Goal: Transaction & Acquisition: Purchase product/service

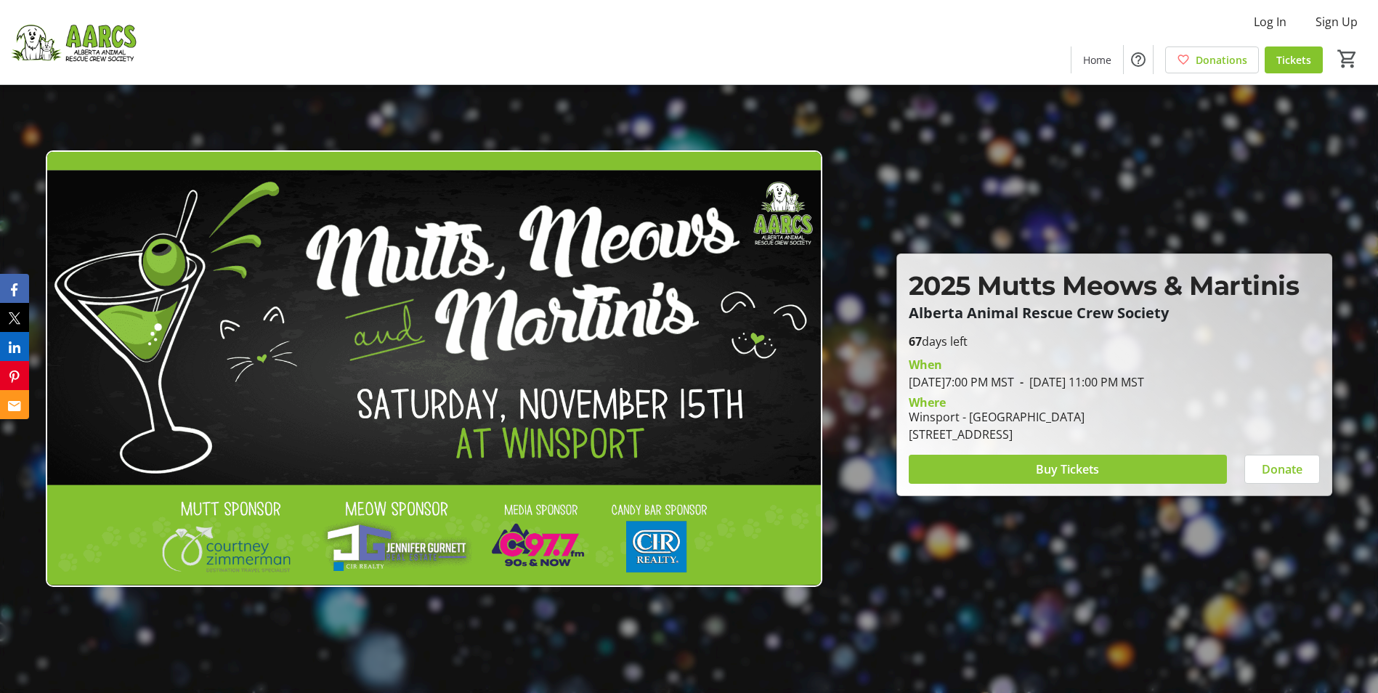
click at [1070, 472] on span "Buy Tickets" at bounding box center [1067, 469] width 63 height 17
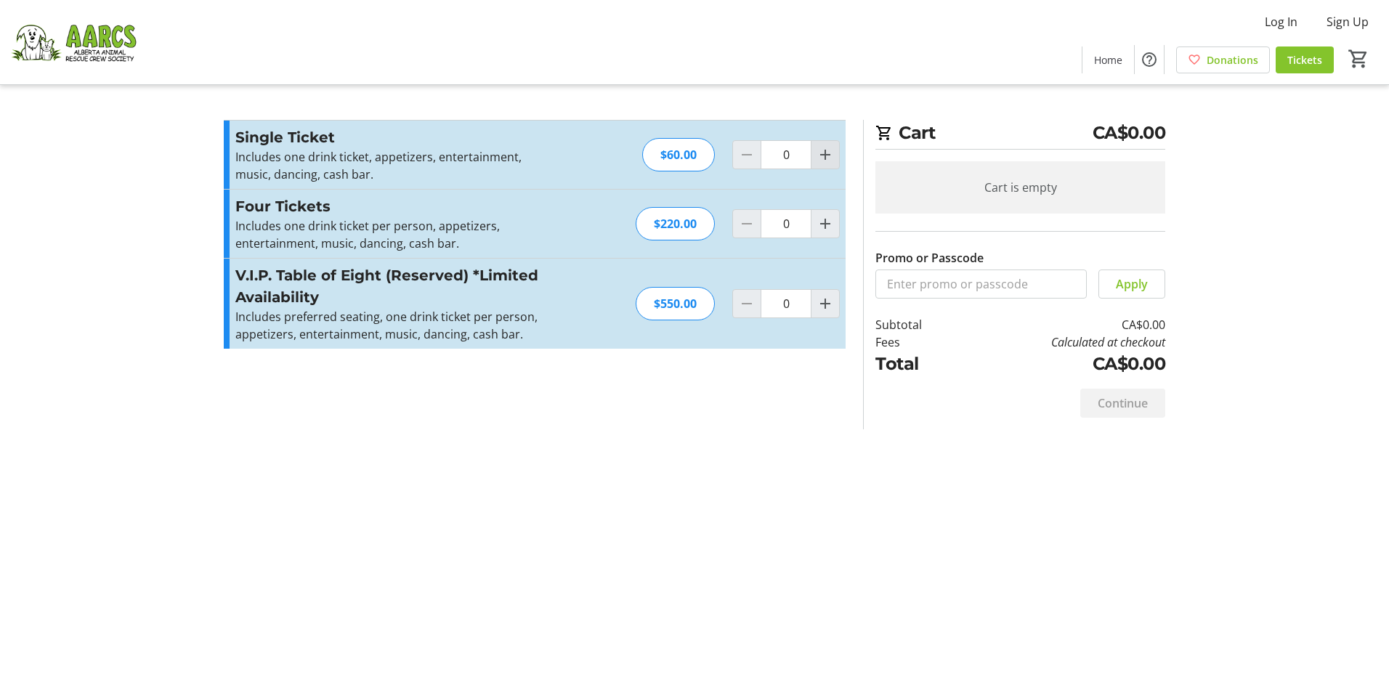
click at [828, 158] on mat-icon "Increment by one" at bounding box center [825, 154] width 17 height 17
type input "1"
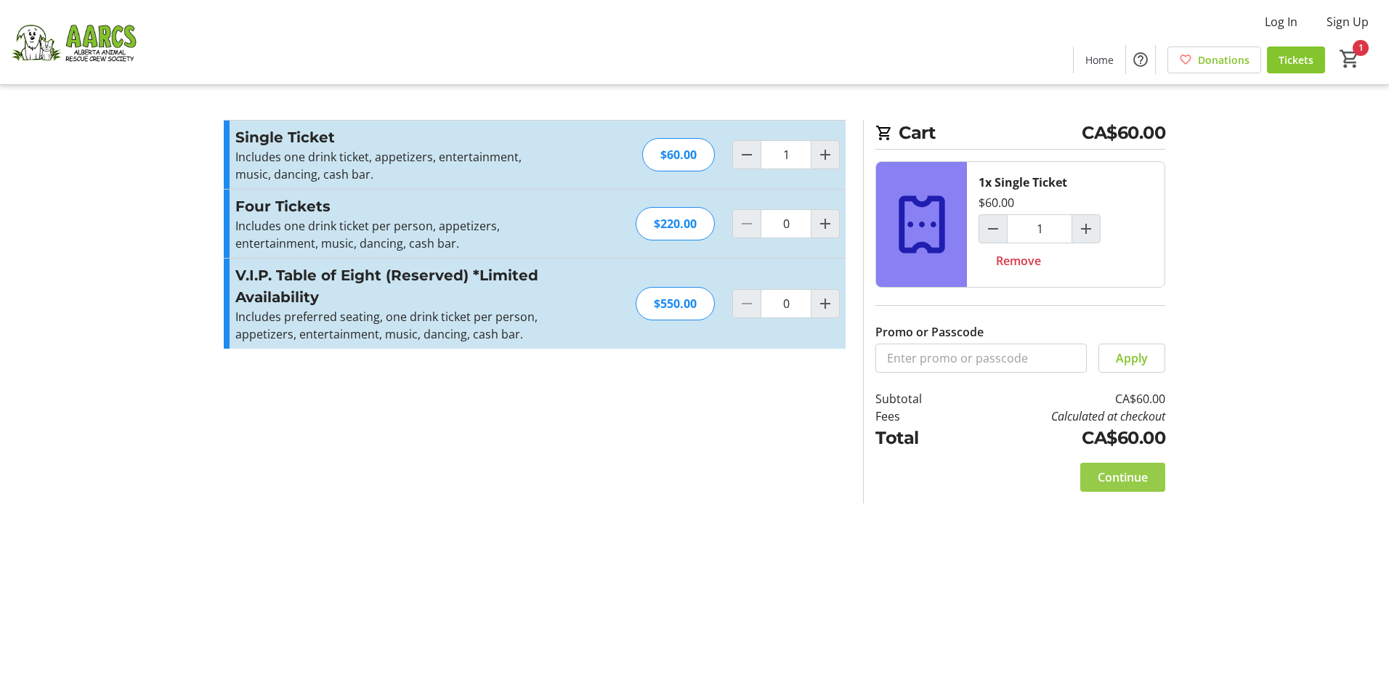
click at [1117, 480] on span "Continue" at bounding box center [1123, 477] width 50 height 17
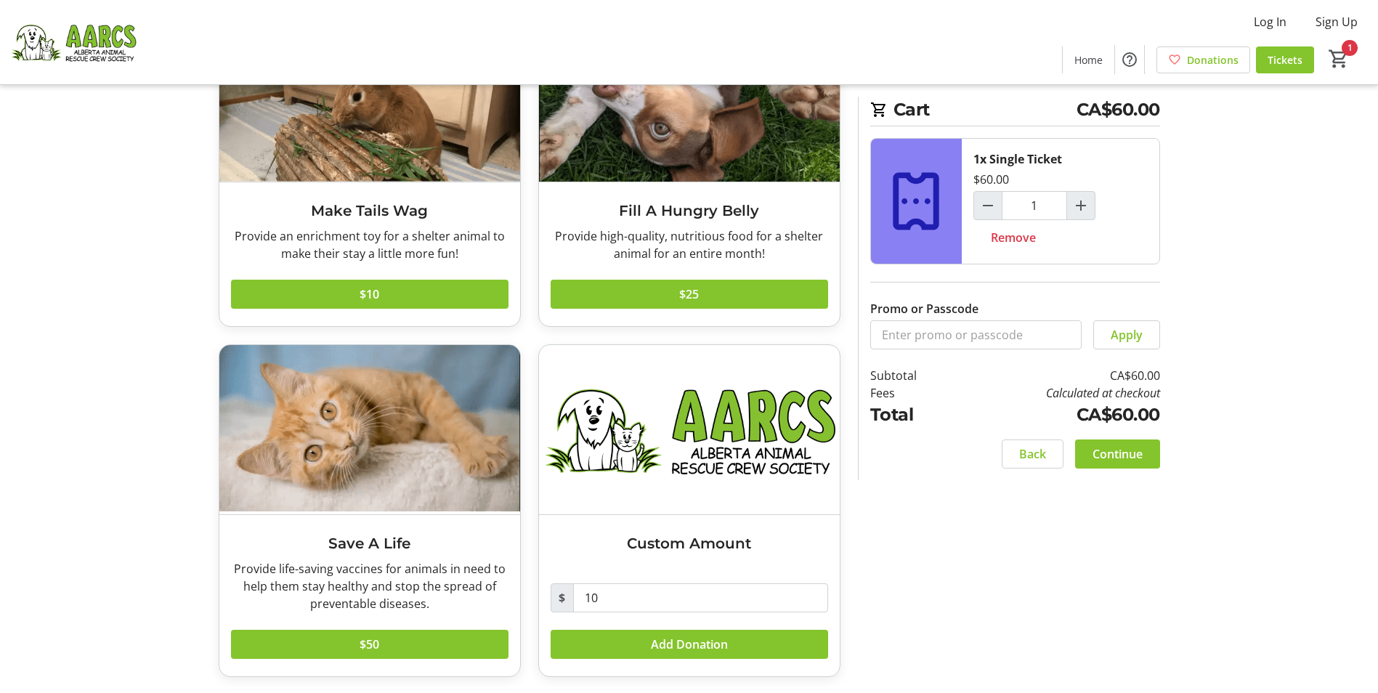
scroll to position [153, 0]
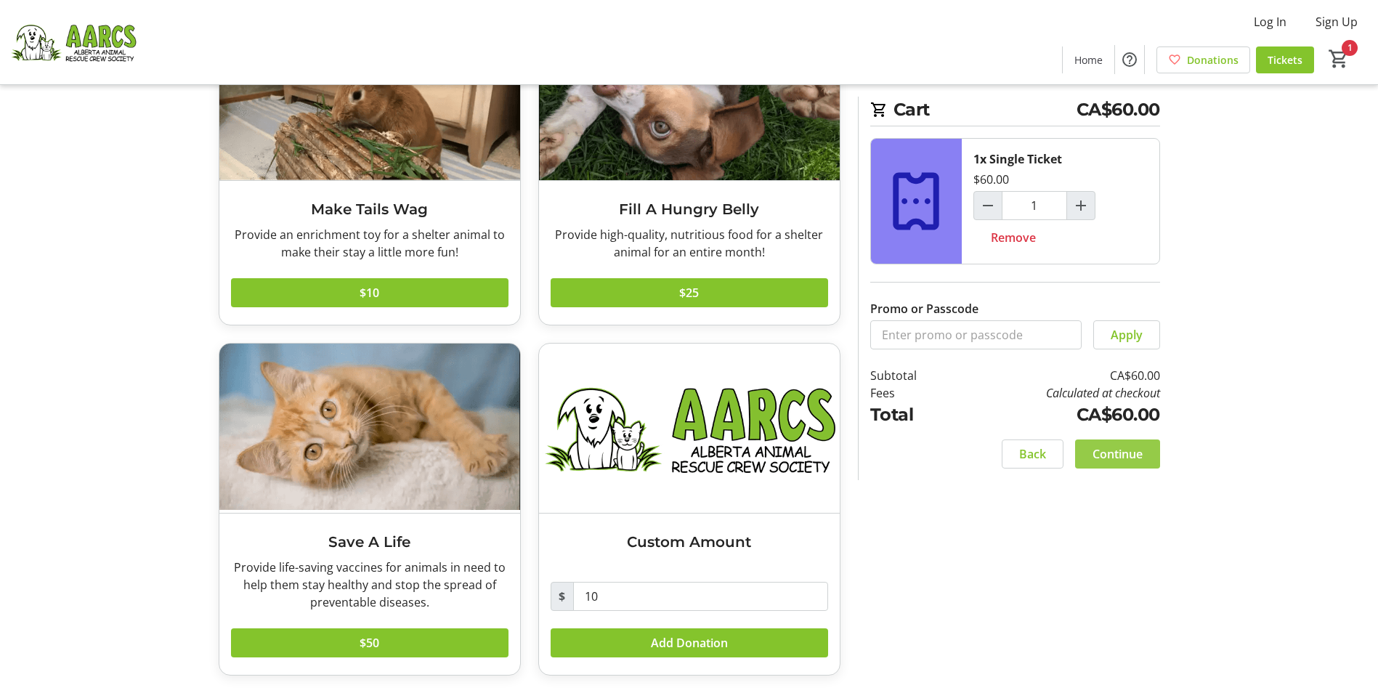
click at [1116, 453] on span "Continue" at bounding box center [1118, 453] width 50 height 17
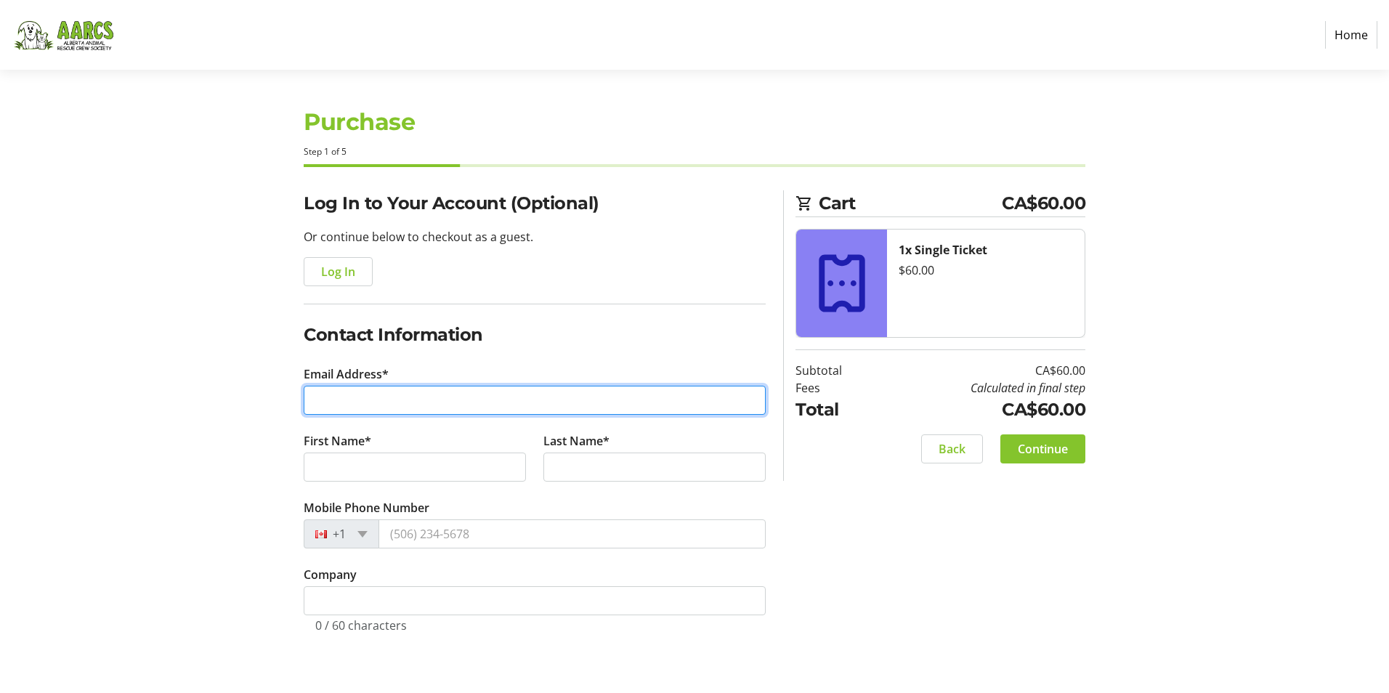
click at [393, 406] on input "Email Address*" at bounding box center [535, 400] width 462 height 29
click at [368, 391] on input "Email Address*" at bounding box center [535, 400] width 462 height 29
type input "[EMAIL_ADDRESS][DOMAIN_NAME]"
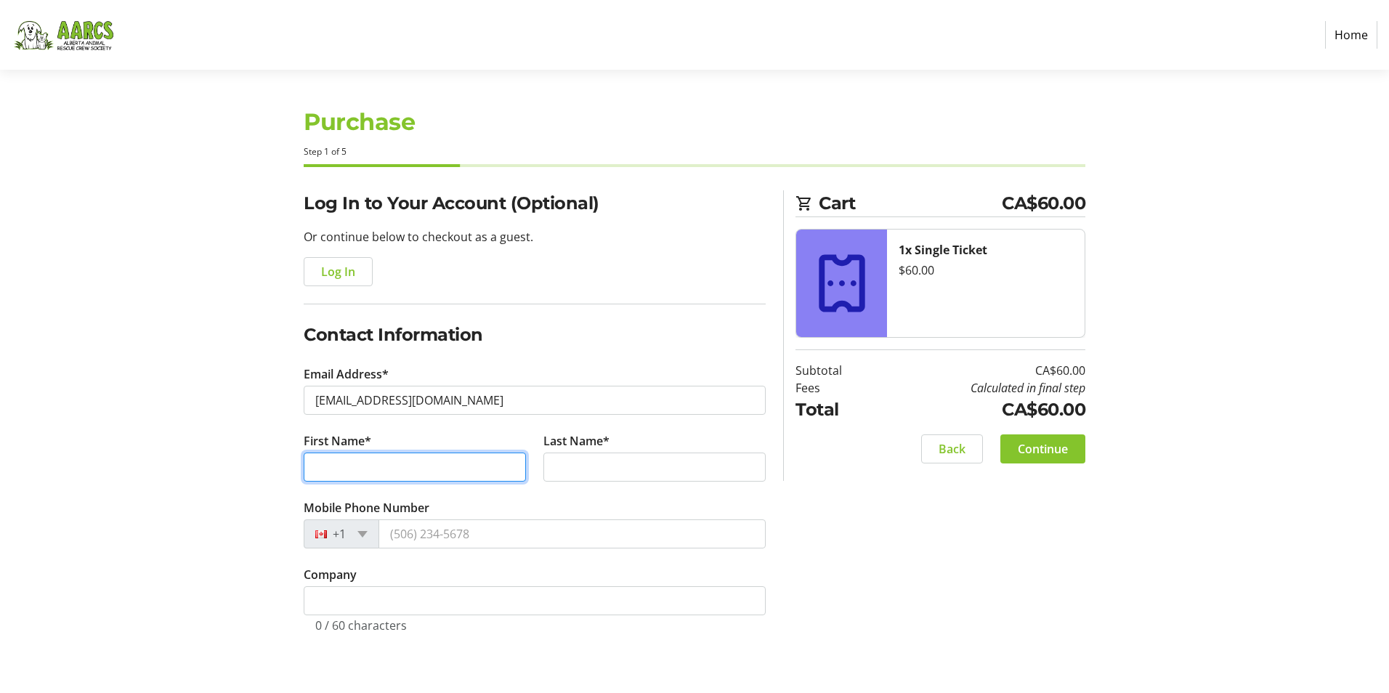
click at [343, 472] on input "First Name*" at bounding box center [415, 467] width 222 height 29
type input "[PERSON_NAME]"
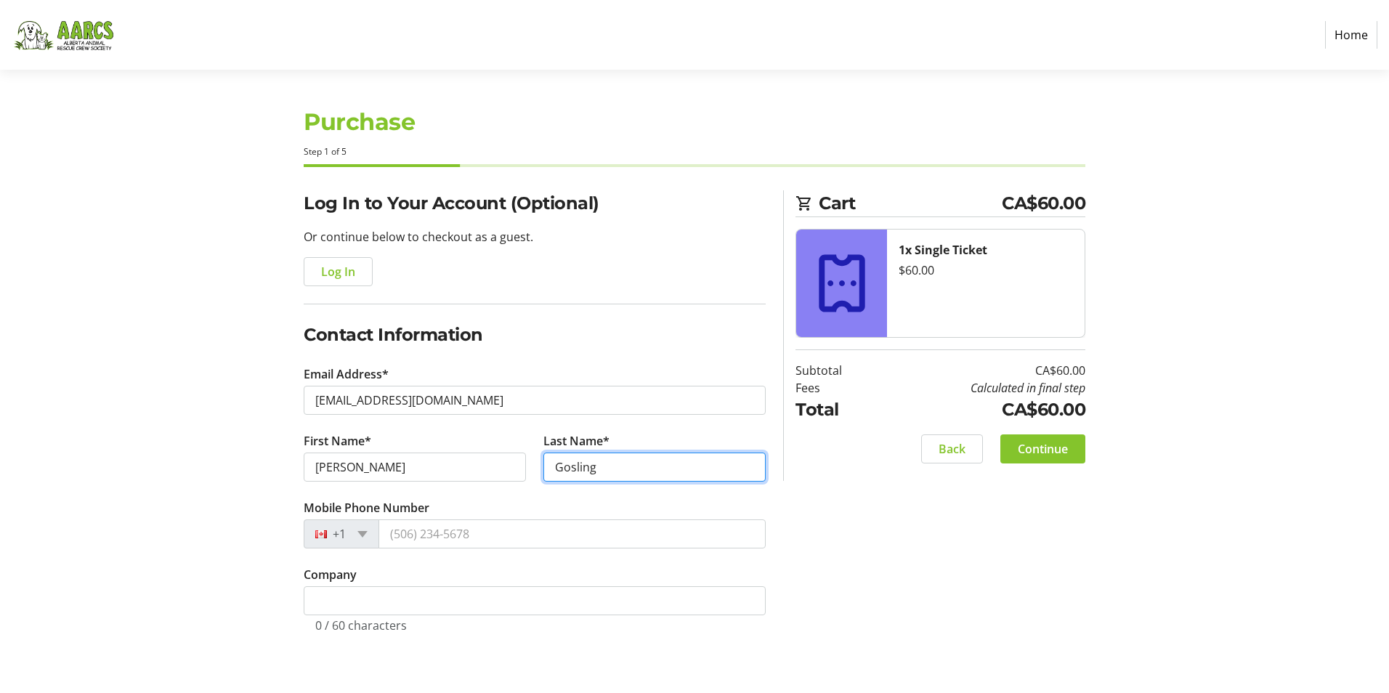
type input "Gosling"
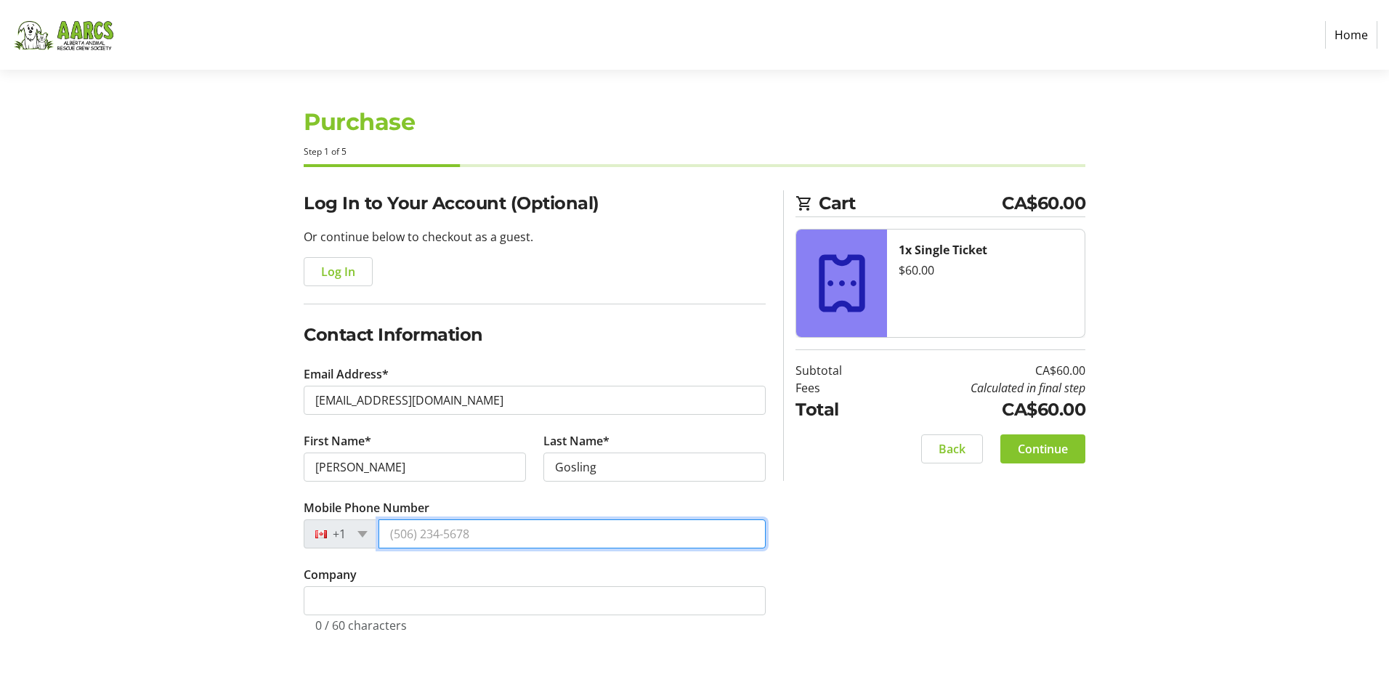
click at [401, 542] on input "Mobile Phone Number" at bounding box center [572, 534] width 387 height 29
type input "[PHONE_NUMBER]"
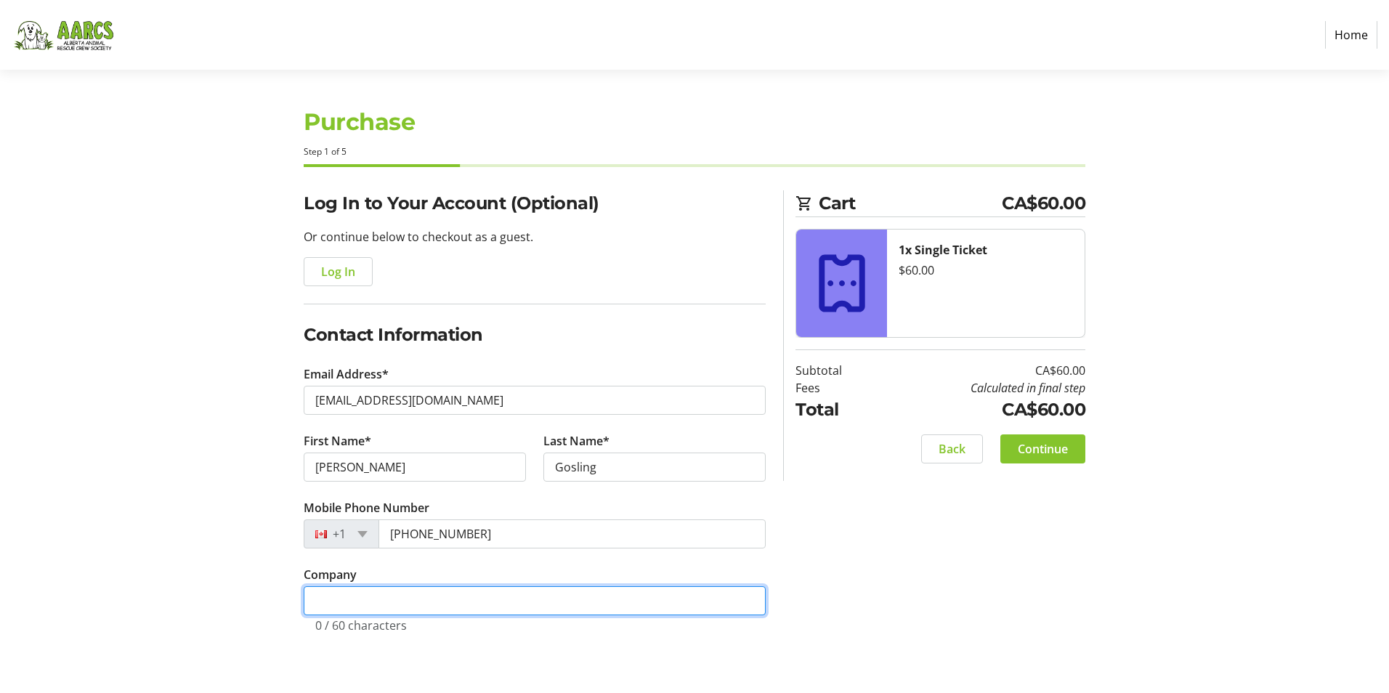
click at [358, 599] on input "Company" at bounding box center [535, 600] width 462 height 29
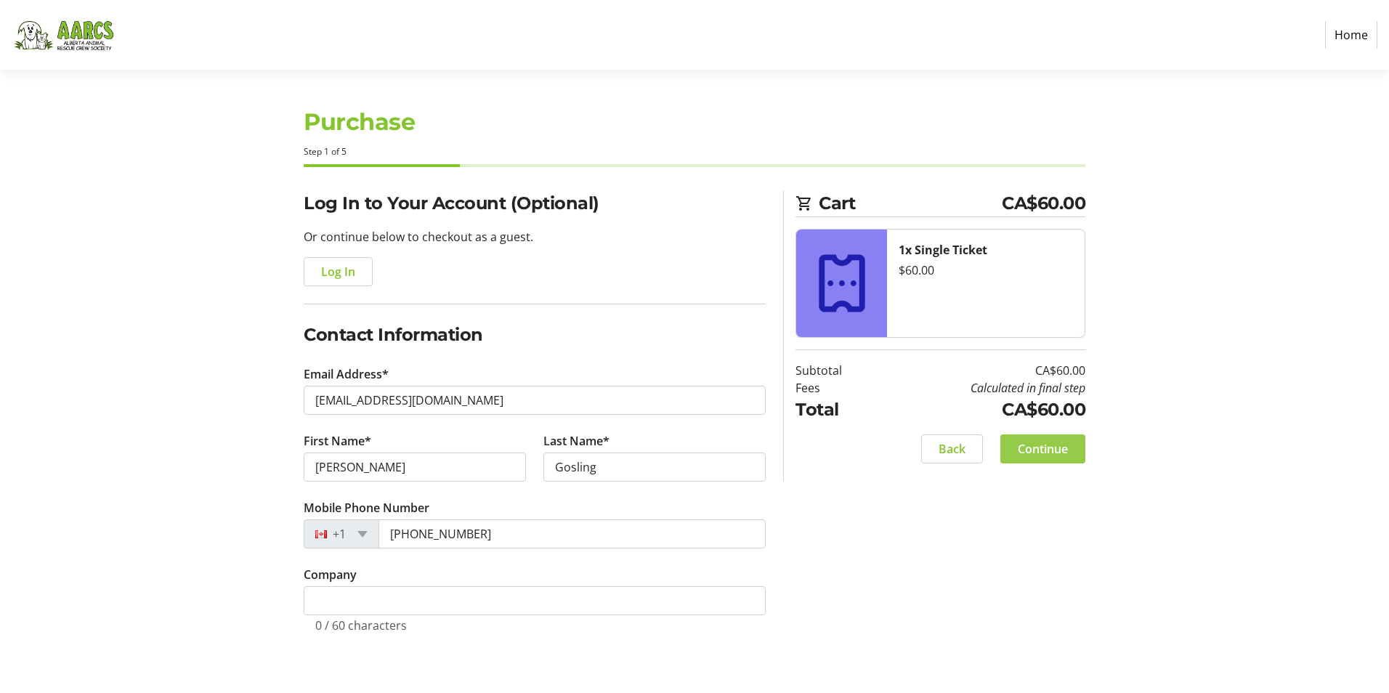
click at [1045, 454] on span "Continue" at bounding box center [1043, 448] width 50 height 17
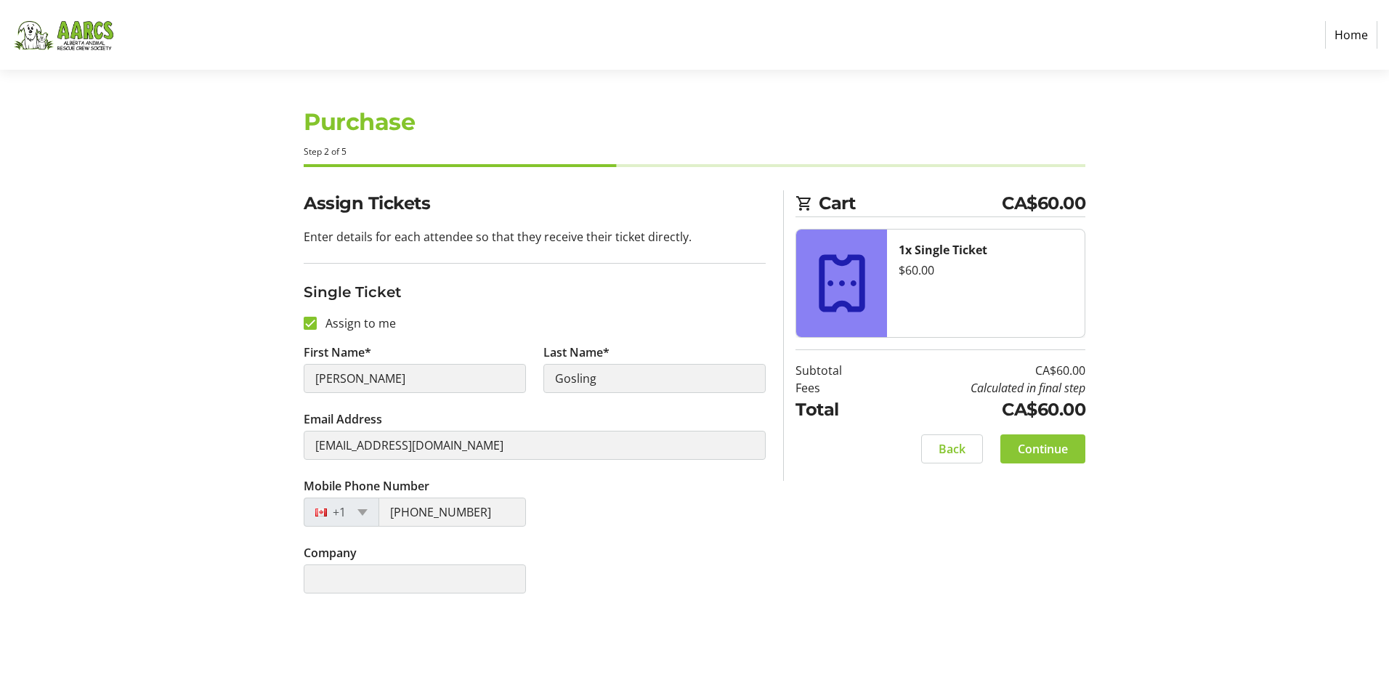
click at [1045, 454] on span "Continue" at bounding box center [1043, 448] width 50 height 17
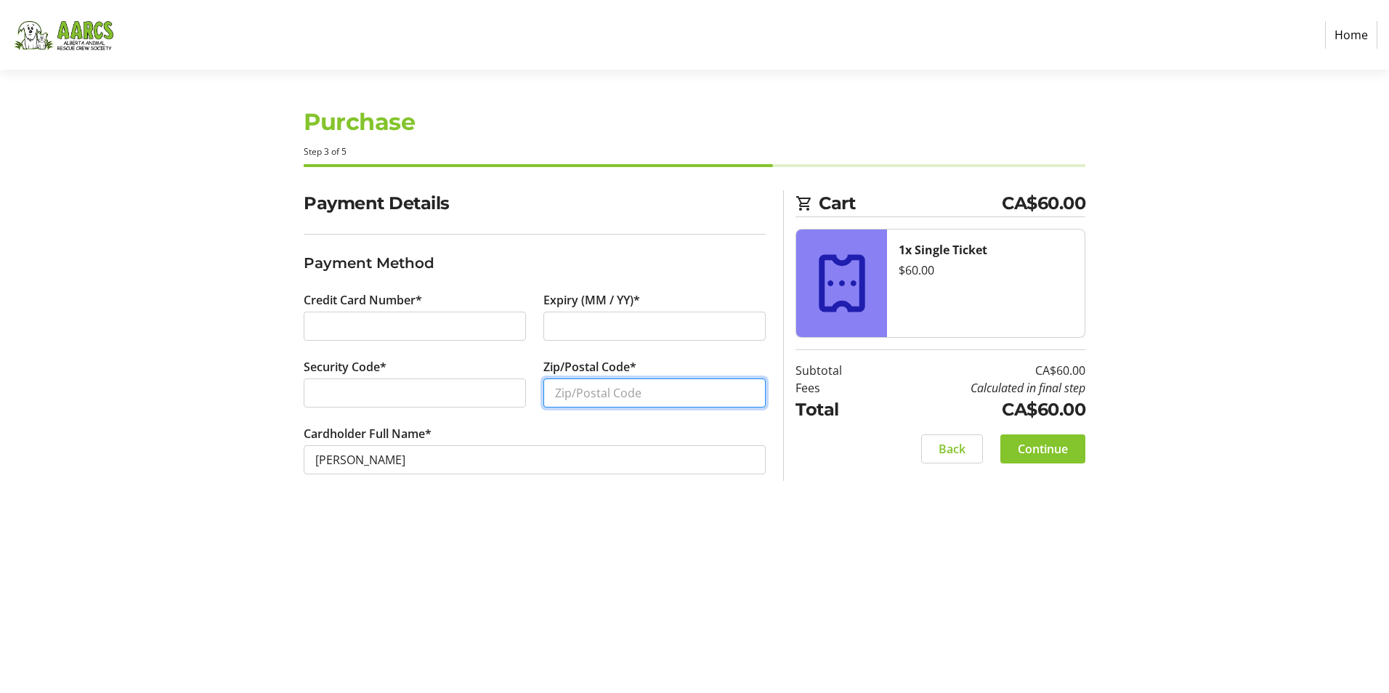
click at [568, 398] on input "Zip/Postal Code*" at bounding box center [655, 393] width 222 height 29
drag, startPoint x: 626, startPoint y: 392, endPoint x: 537, endPoint y: 392, distance: 88.7
click at [537, 392] on div "Zip/Postal Code* t1s 1p8" at bounding box center [655, 391] width 240 height 67
type input "T1S AP8"
click at [1043, 446] on span "Continue" at bounding box center [1043, 448] width 50 height 17
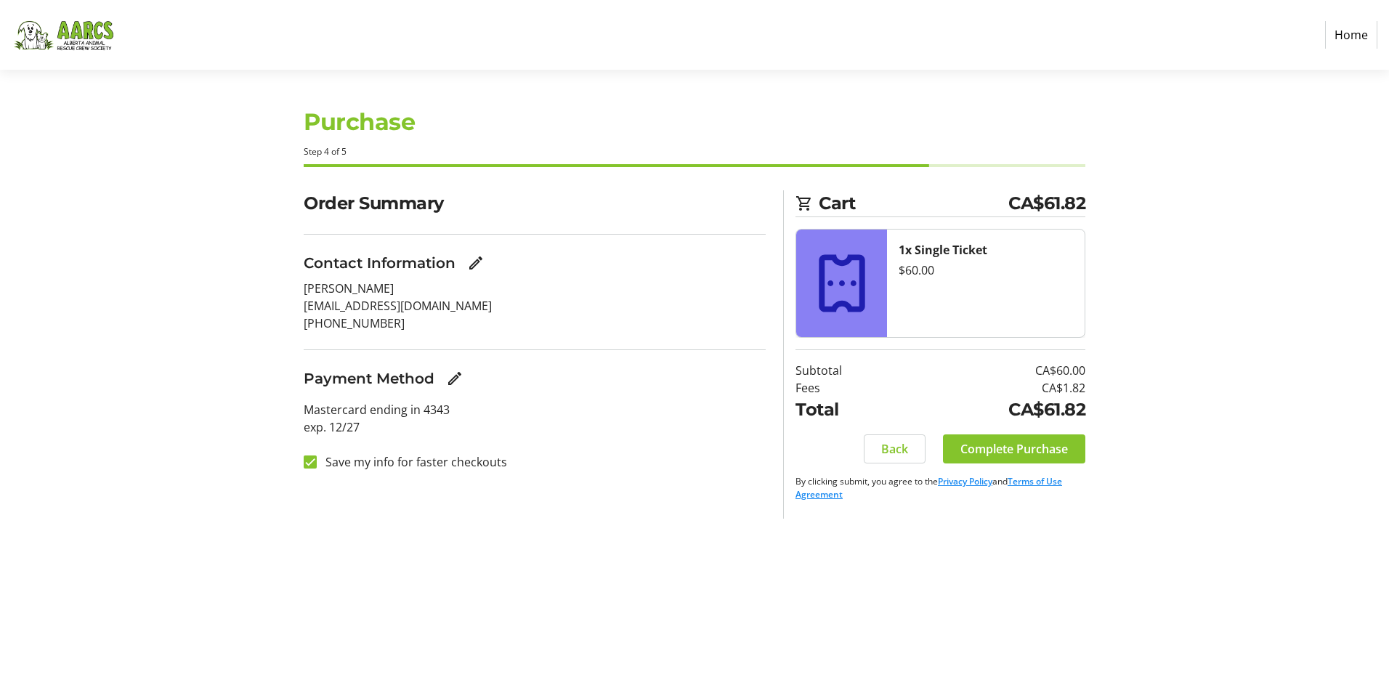
click at [1043, 446] on span "Complete Purchase" at bounding box center [1015, 448] width 108 height 17
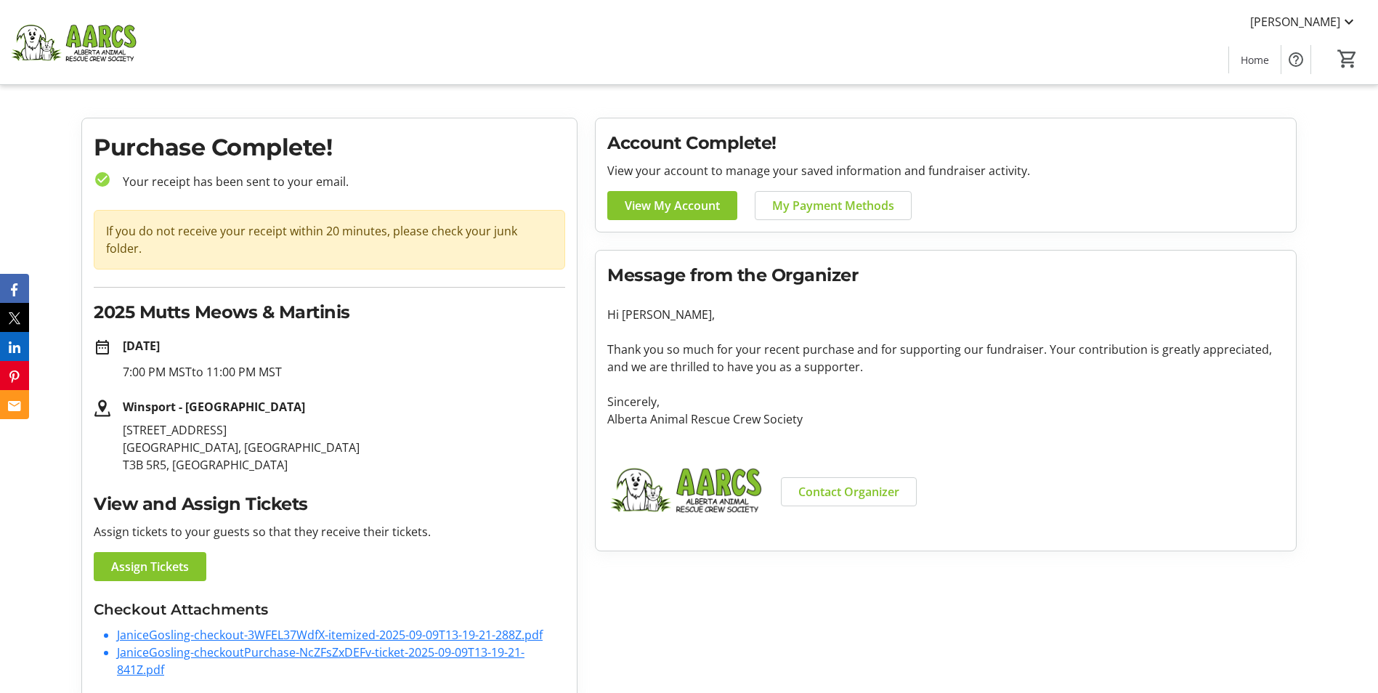
scroll to position [18, 0]
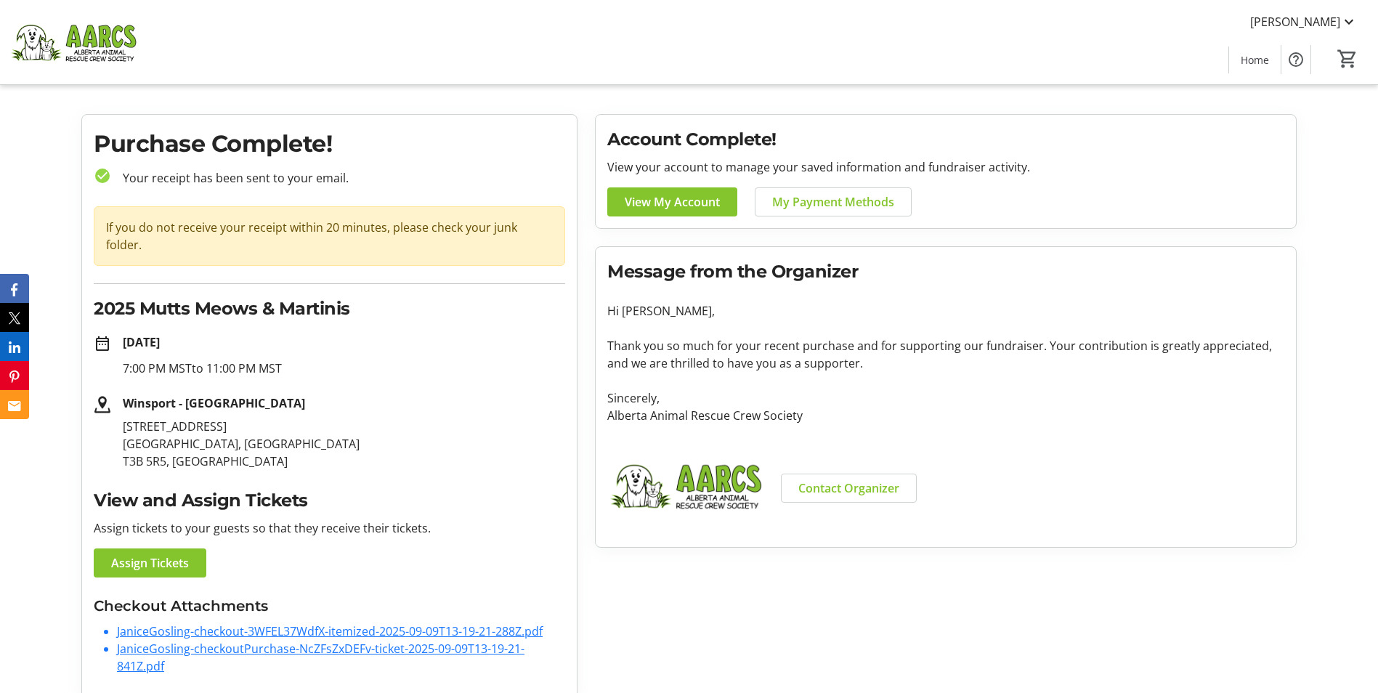
click at [317, 623] on link "JaniceGosling-checkout-3WFEL37WdfX-itemized-2025-09-09T13-19-21-288Z.pdf" at bounding box center [330, 631] width 426 height 16
click at [169, 641] on link "JaniceGosling-checkoutPurchase-NcZFsZxDEFv-ticket-2025-09-09T13-19-21-841Z.pdf" at bounding box center [321, 657] width 408 height 33
click at [685, 202] on span "View My Account" at bounding box center [672, 201] width 95 height 17
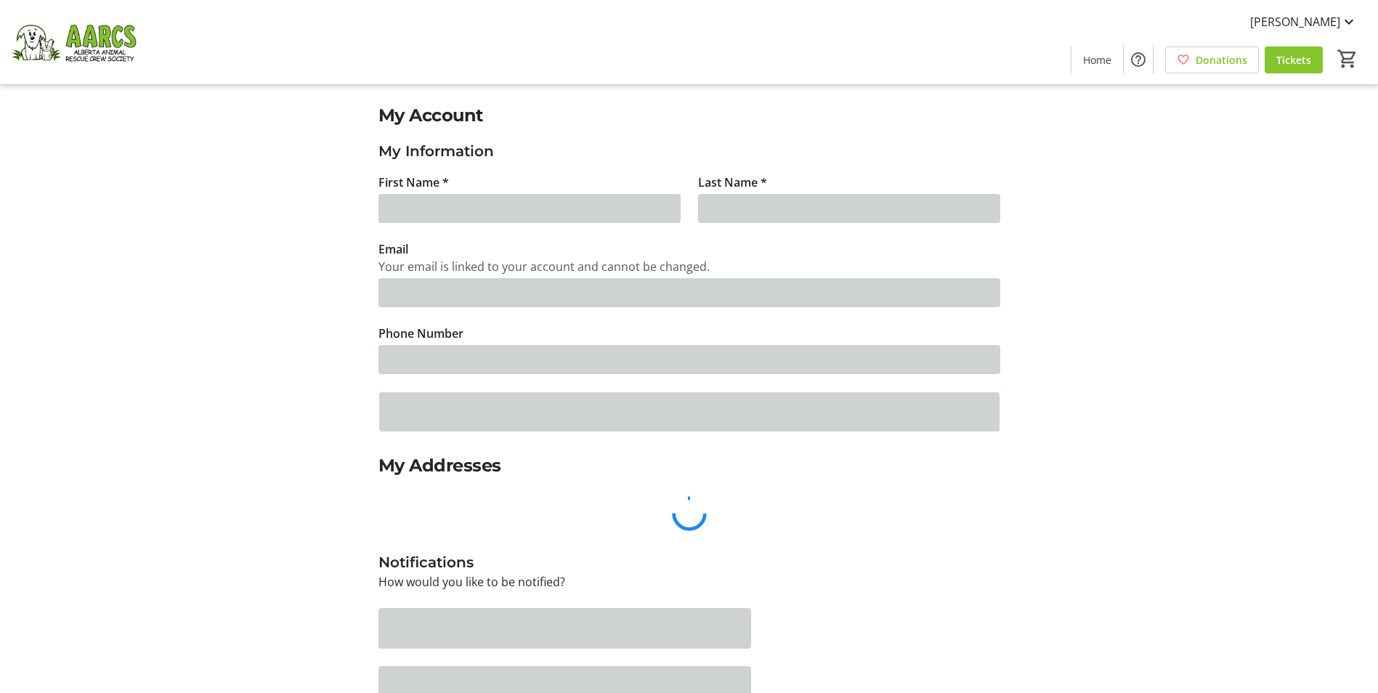
type input "[PERSON_NAME]"
type input "Gosling"
type input "[EMAIL_ADDRESS][DOMAIN_NAME]"
type input "[PHONE_NUMBER]"
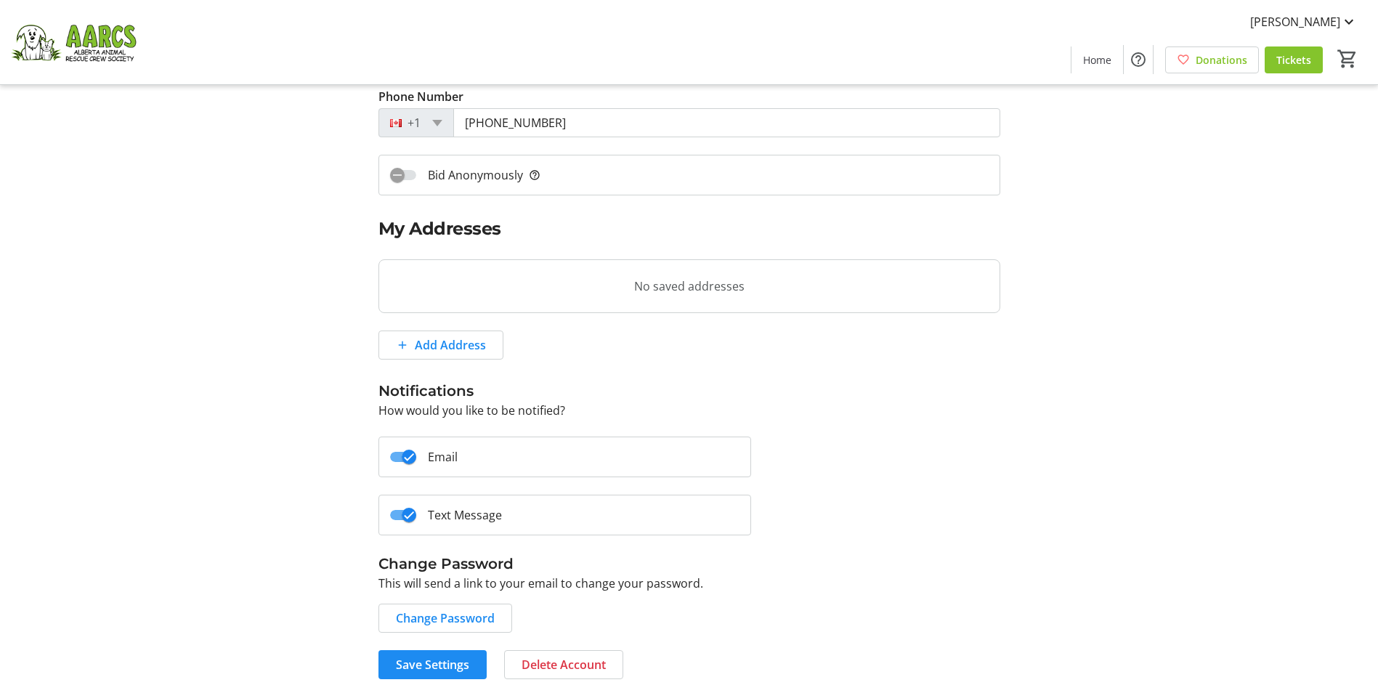
scroll to position [241, 0]
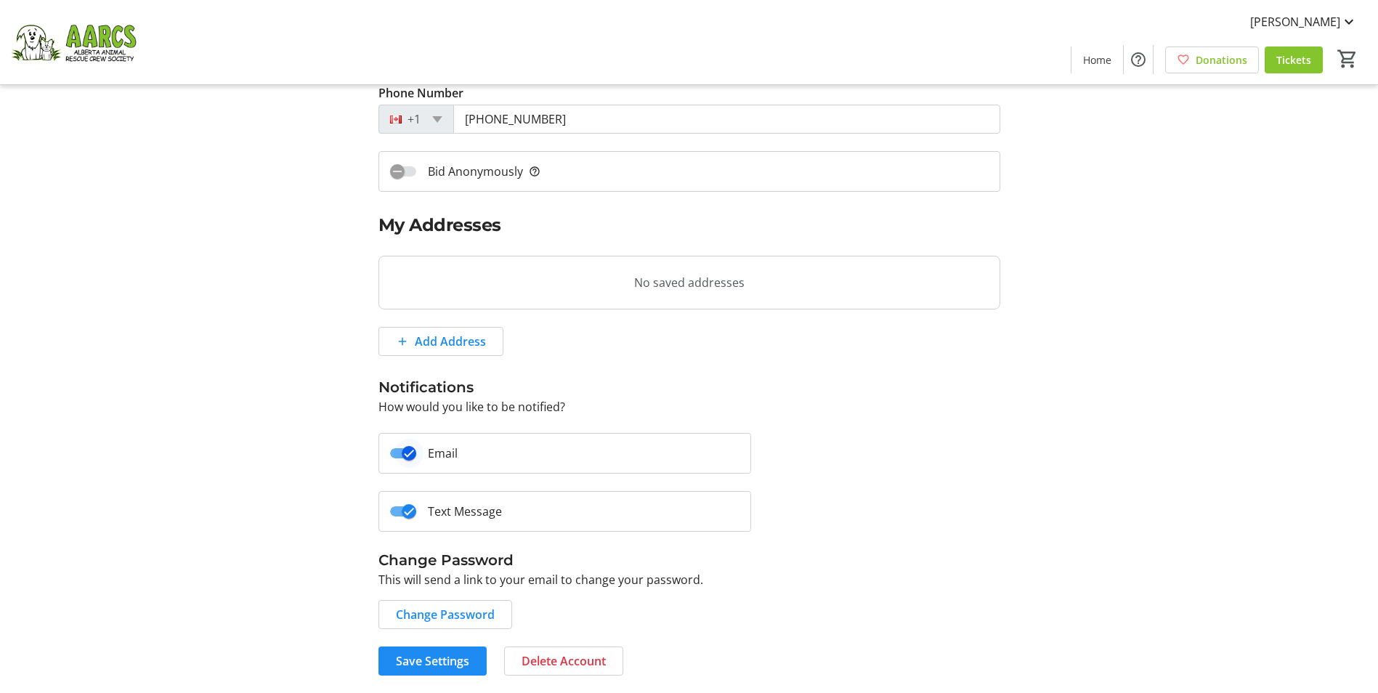
click at [395, 456] on span "button" at bounding box center [409, 453] width 29 height 29
click at [408, 454] on span "button" at bounding box center [397, 453] width 29 height 29
click at [392, 513] on span "button" at bounding box center [403, 511] width 26 height 10
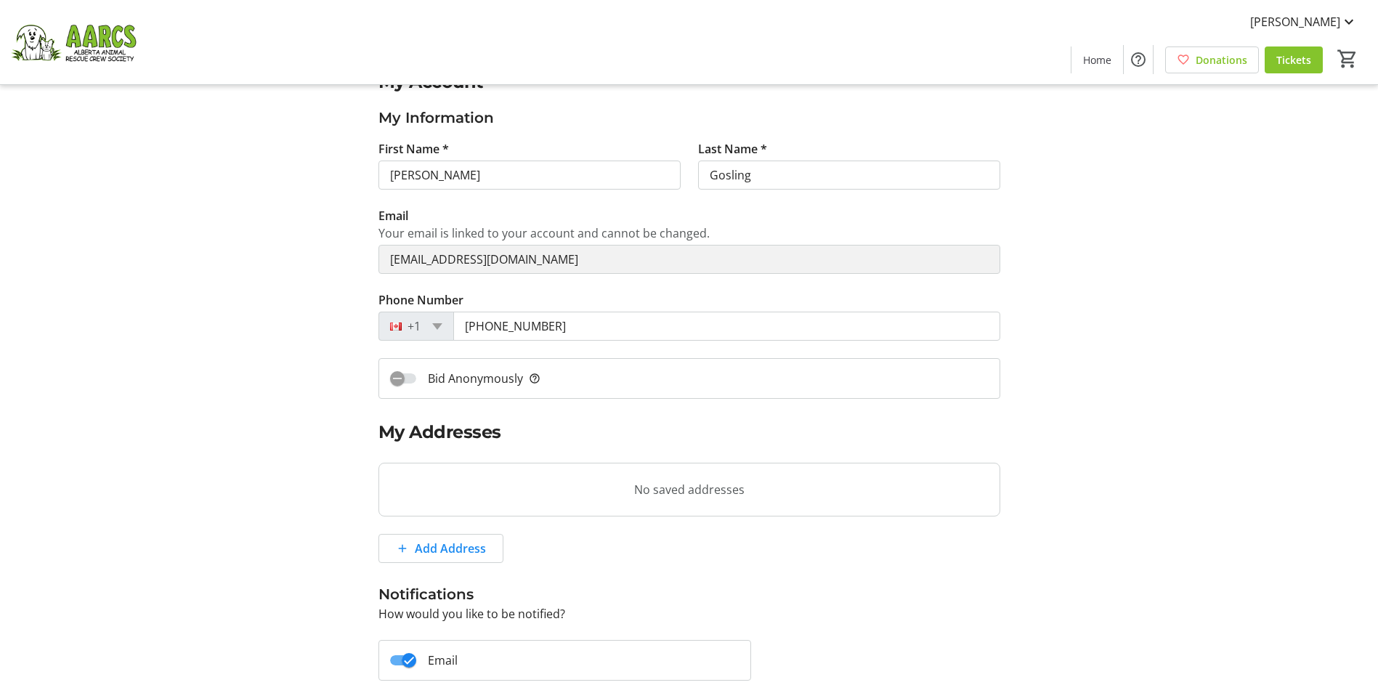
scroll to position [23, 0]
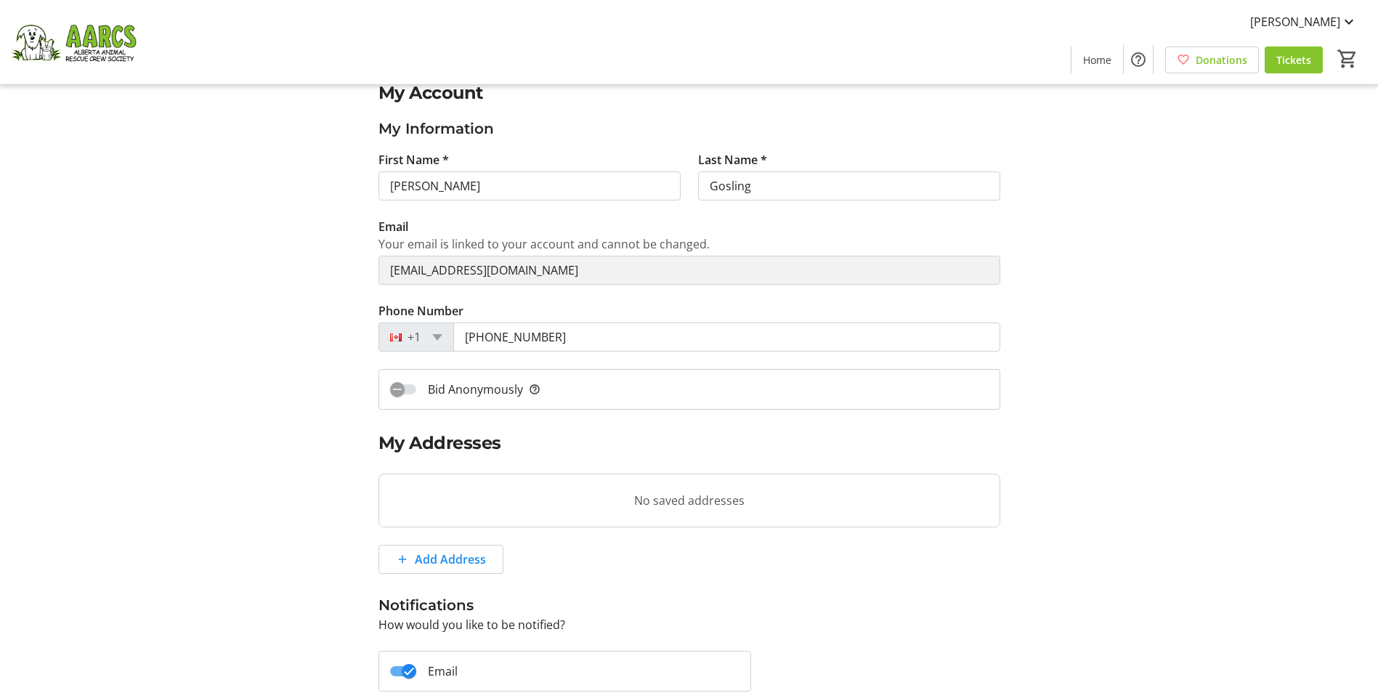
click at [403, 488] on tr-blank-state "No saved addresses" at bounding box center [690, 501] width 622 height 54
click at [422, 500] on tr-blank-state "No saved addresses" at bounding box center [690, 501] width 622 height 54
click at [433, 566] on span "Add Address" at bounding box center [450, 559] width 71 height 17
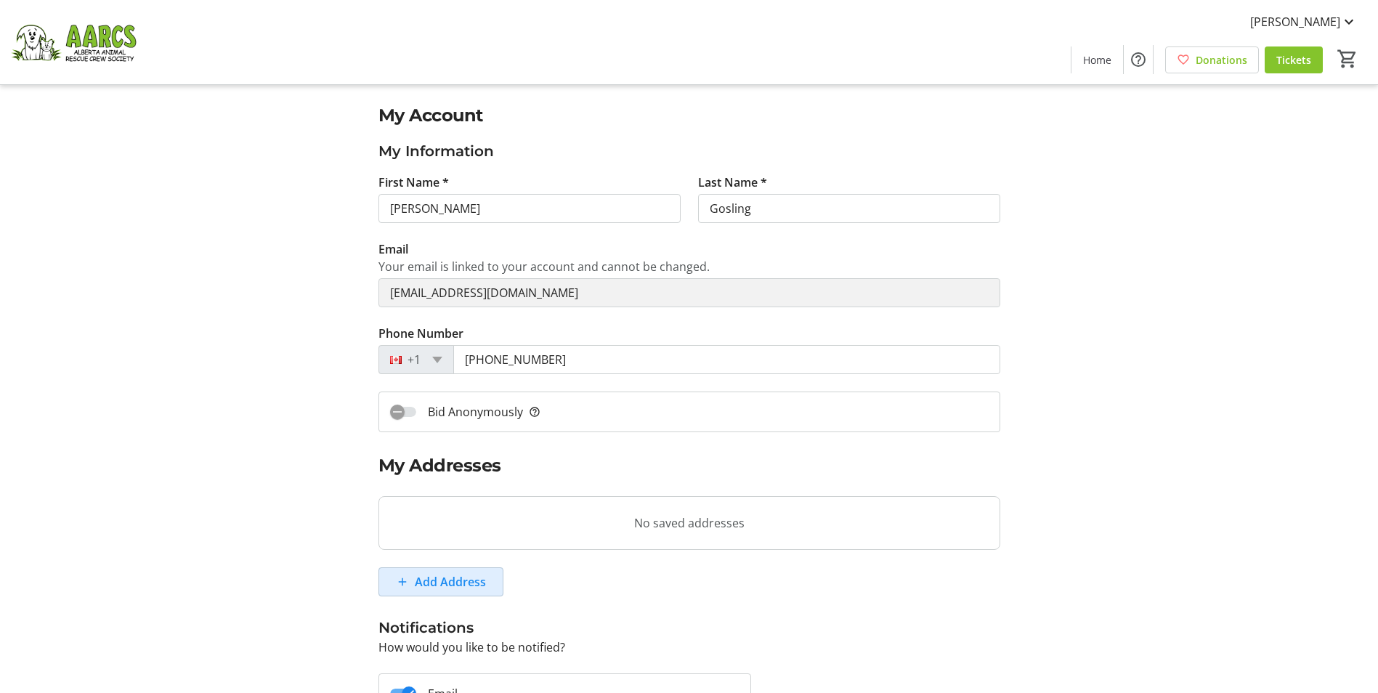
select select "CA"
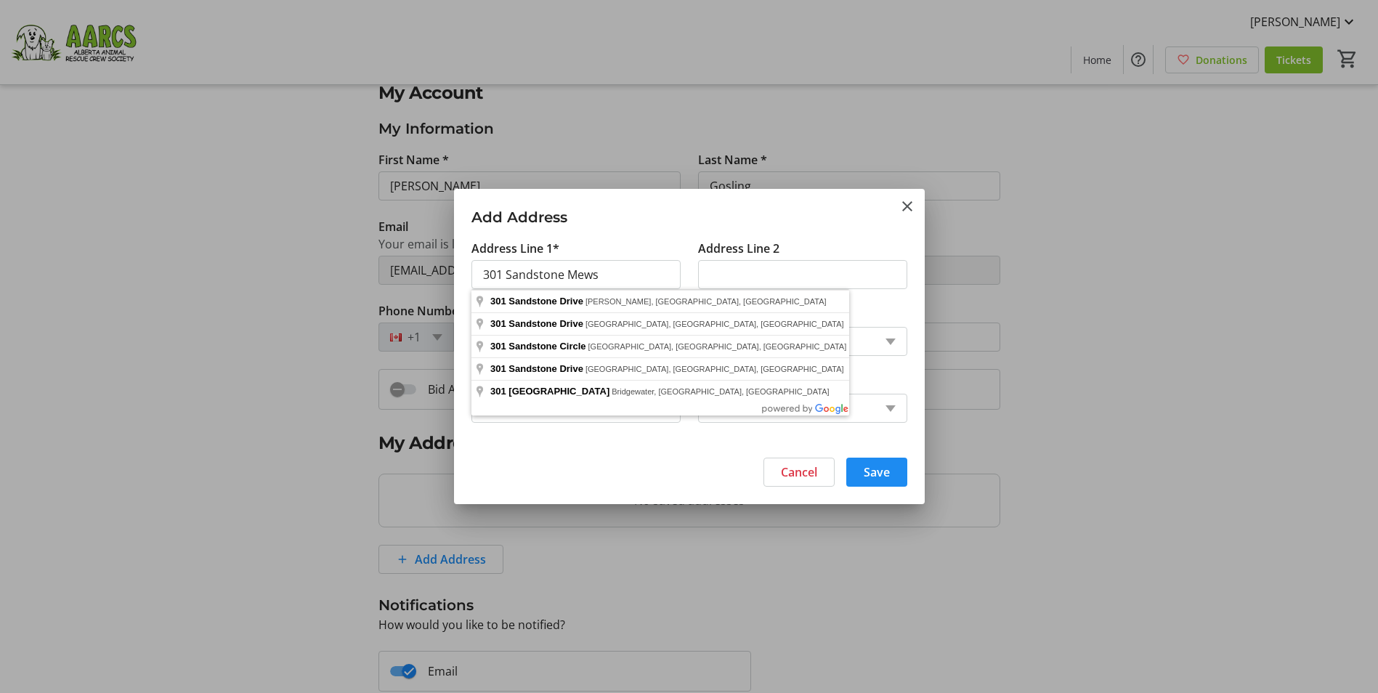
type input "301 Sandstone Mews"
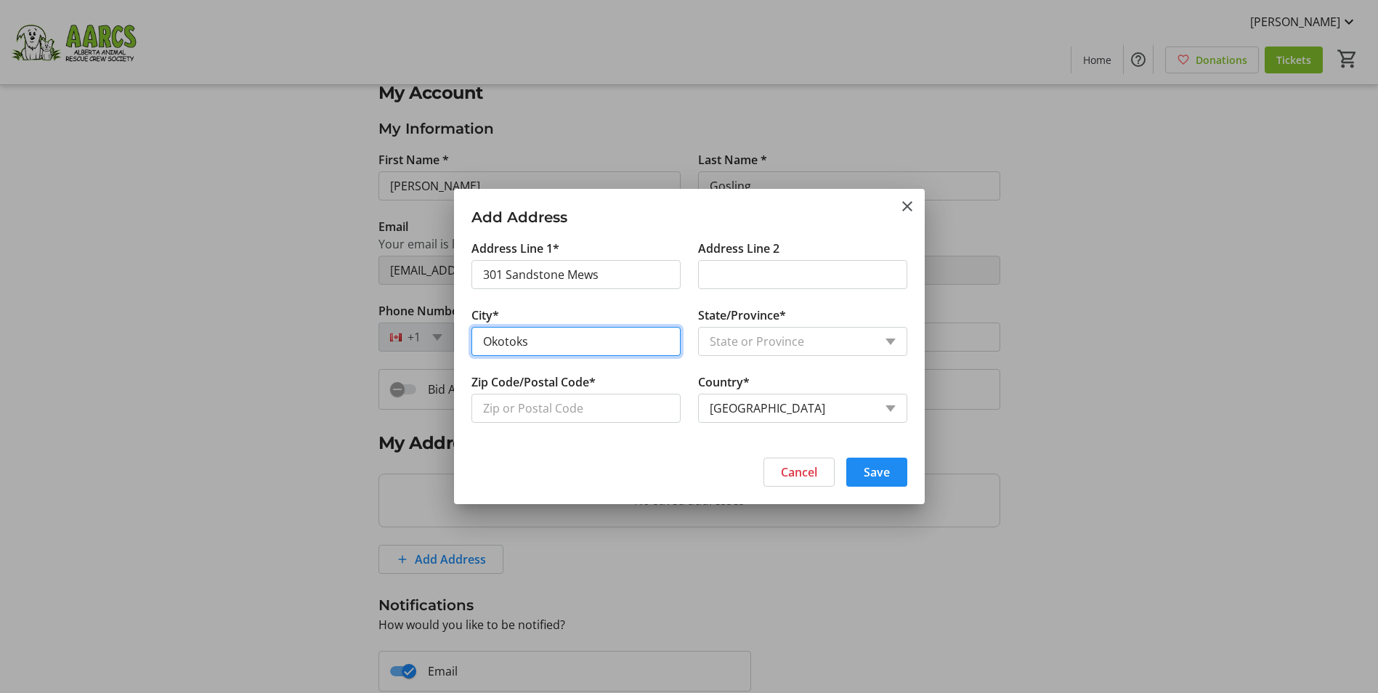
type input "Okotoks"
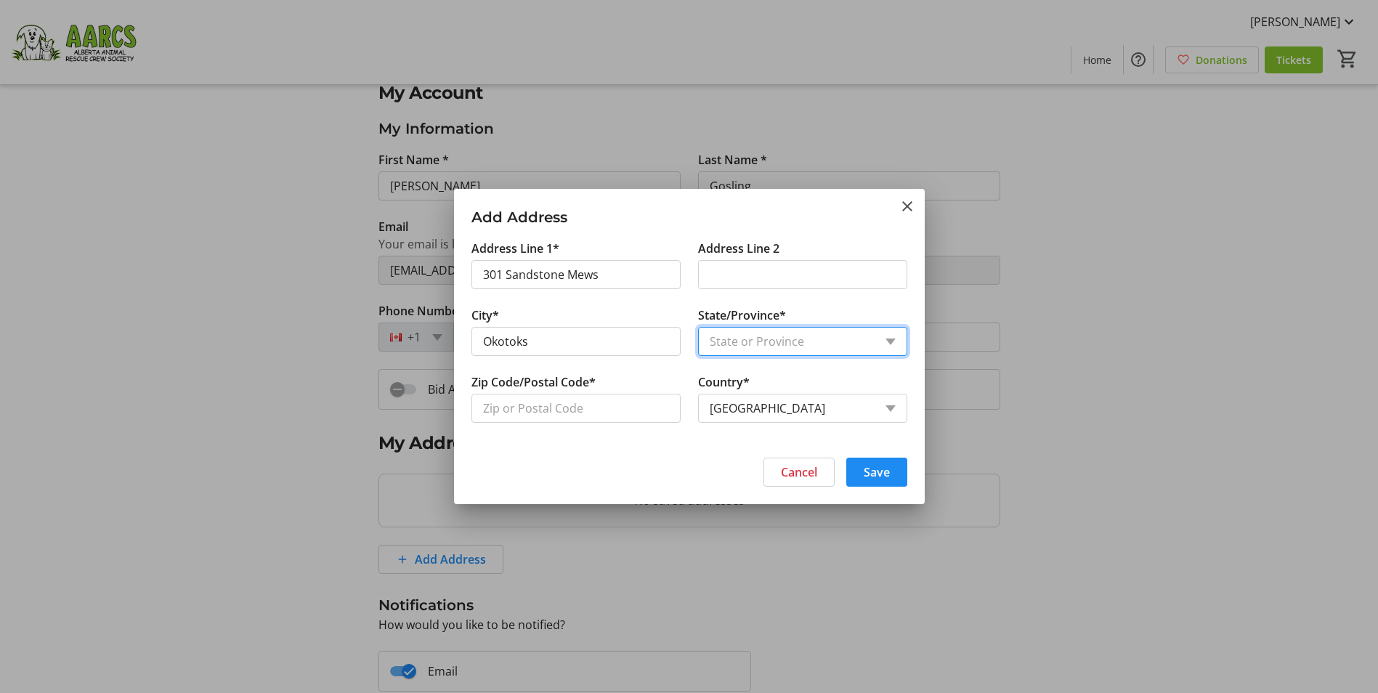
select select "AB"
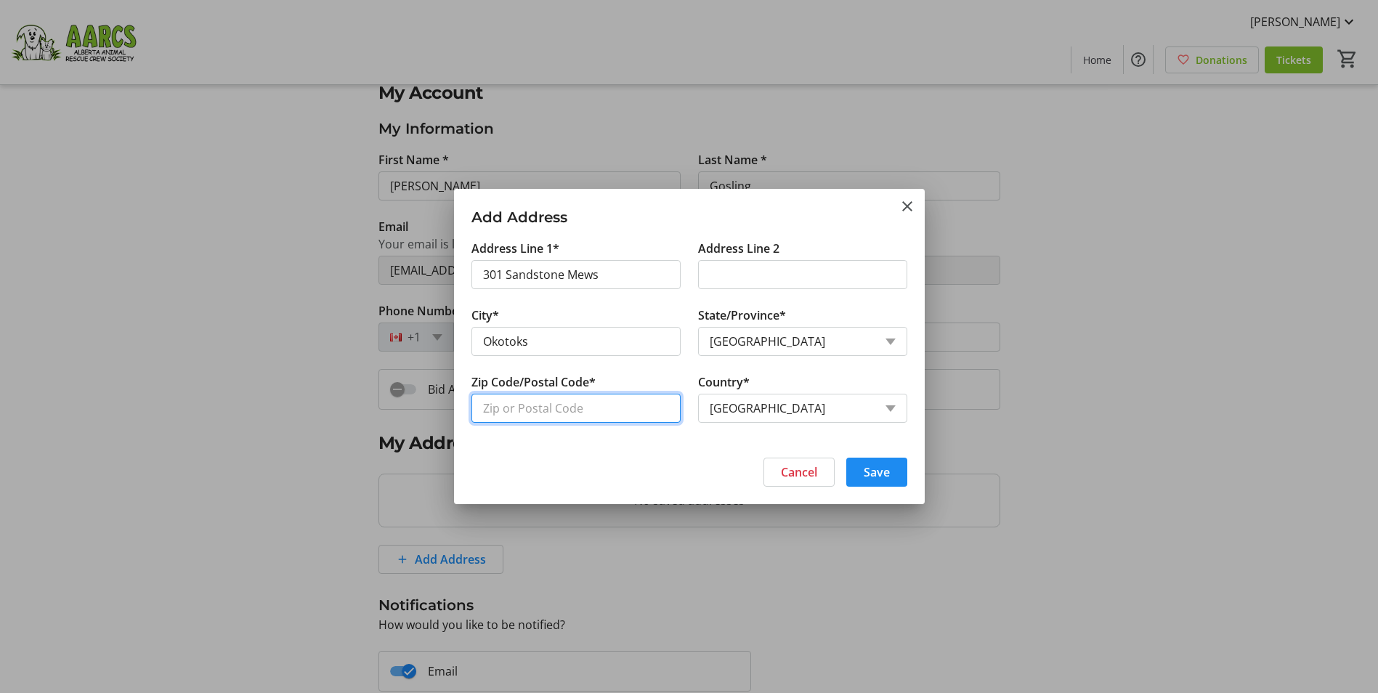
click at [504, 408] on input "Zip Code/Postal Code*" at bounding box center [576, 408] width 209 height 29
type input "T1S 1P8"
click at [873, 471] on span "Save" at bounding box center [877, 472] width 26 height 17
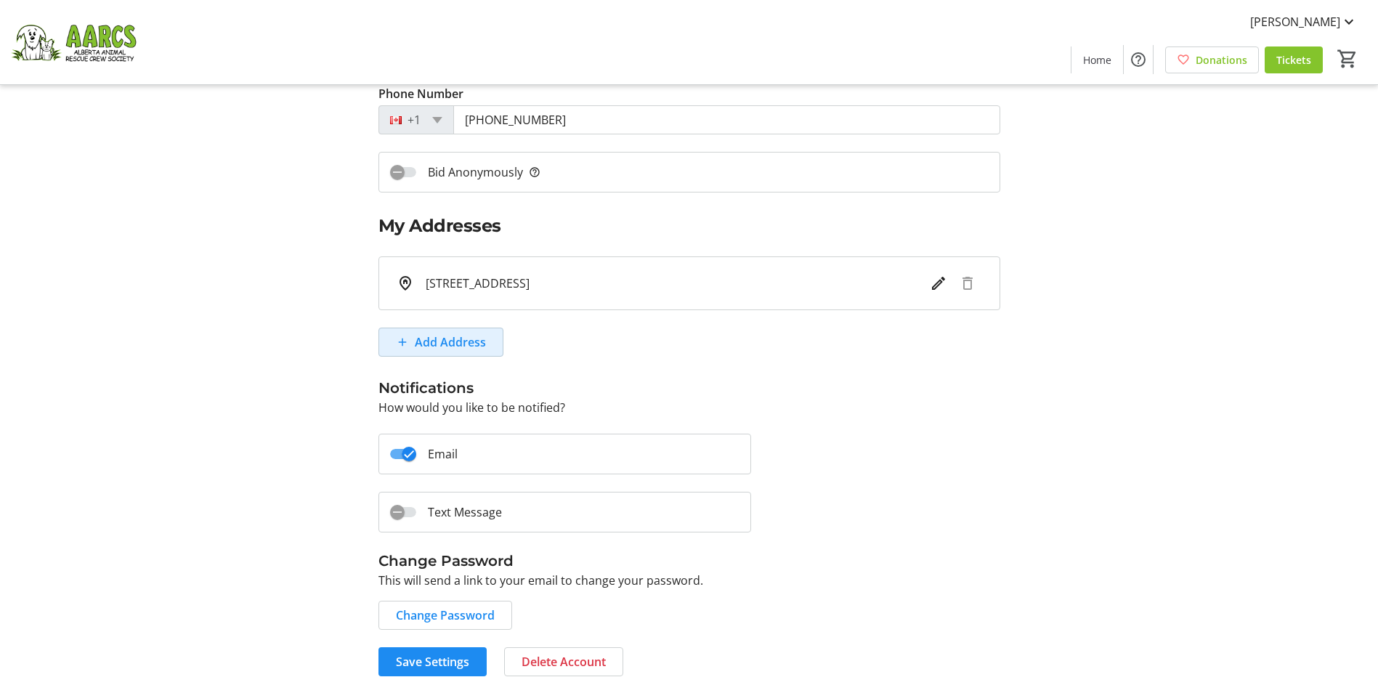
scroll to position [241, 0]
click at [437, 661] on span "Save Settings" at bounding box center [432, 661] width 73 height 17
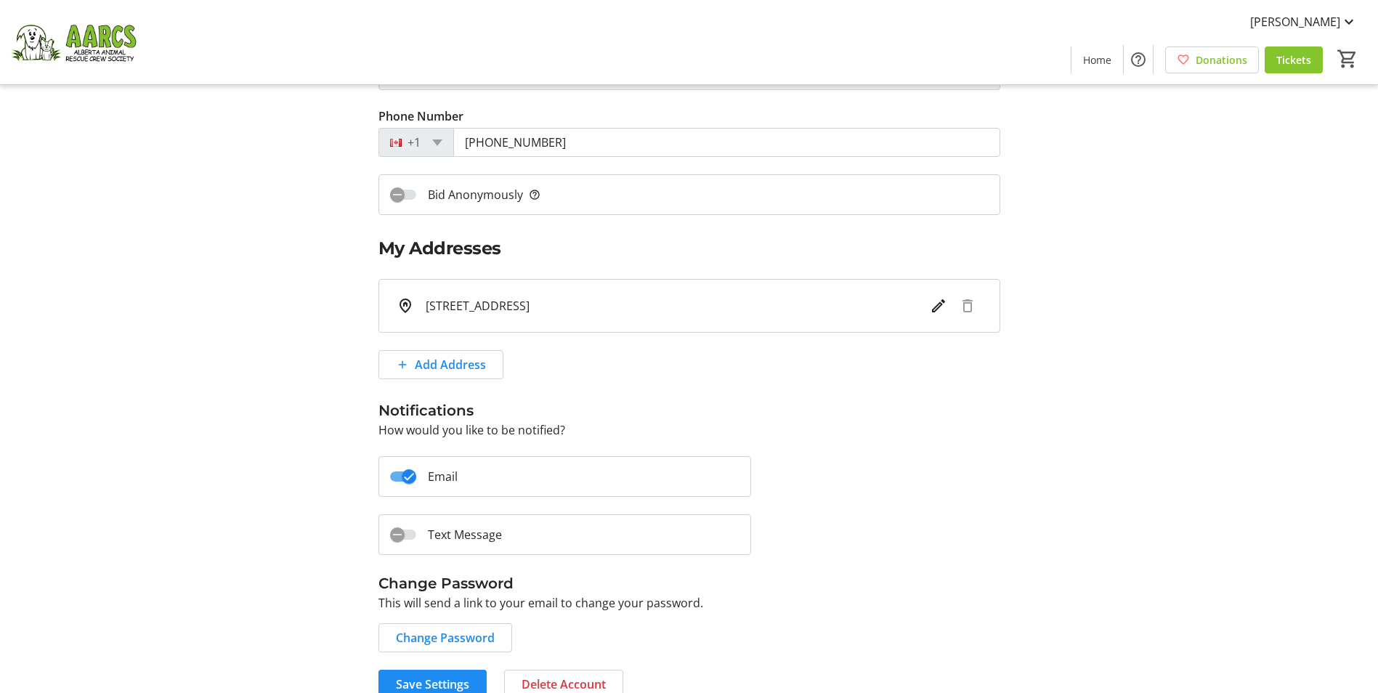
scroll to position [218, 0]
click at [437, 634] on span "Change Password" at bounding box center [445, 637] width 99 height 17
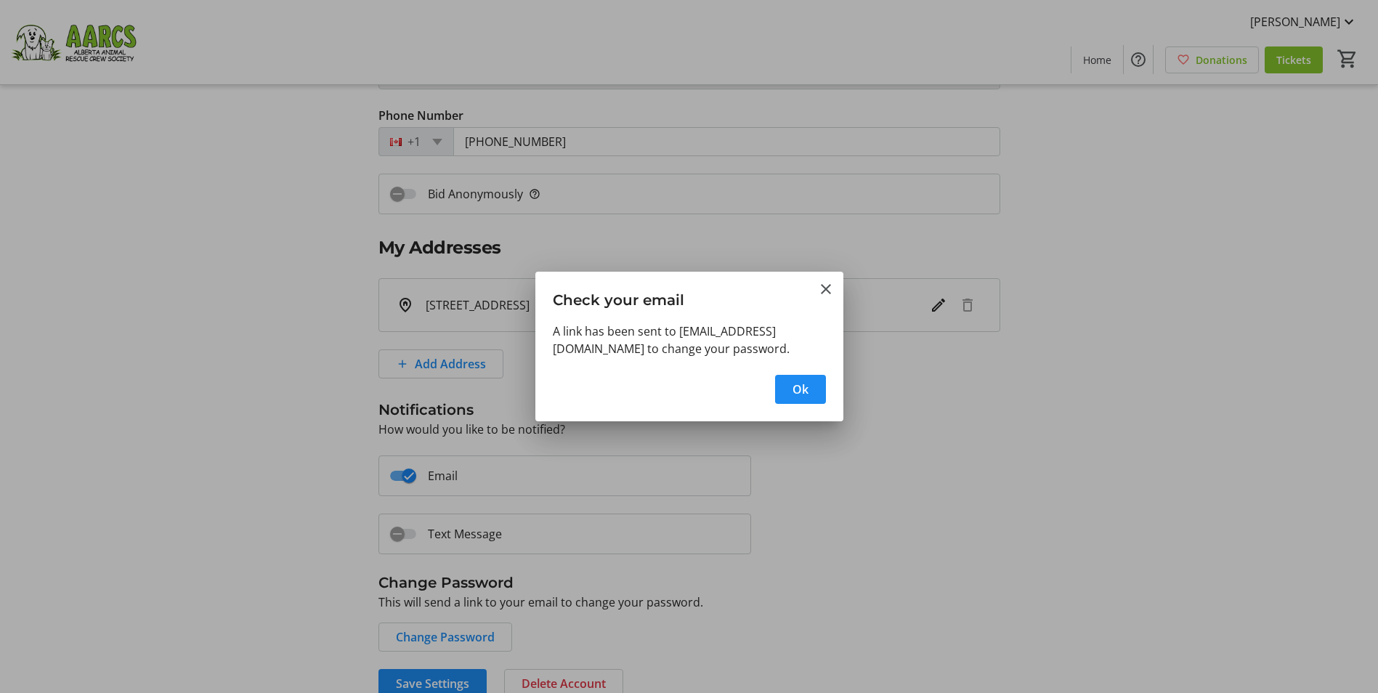
scroll to position [0, 0]
click at [826, 291] on mat-icon "Close" at bounding box center [825, 288] width 17 height 17
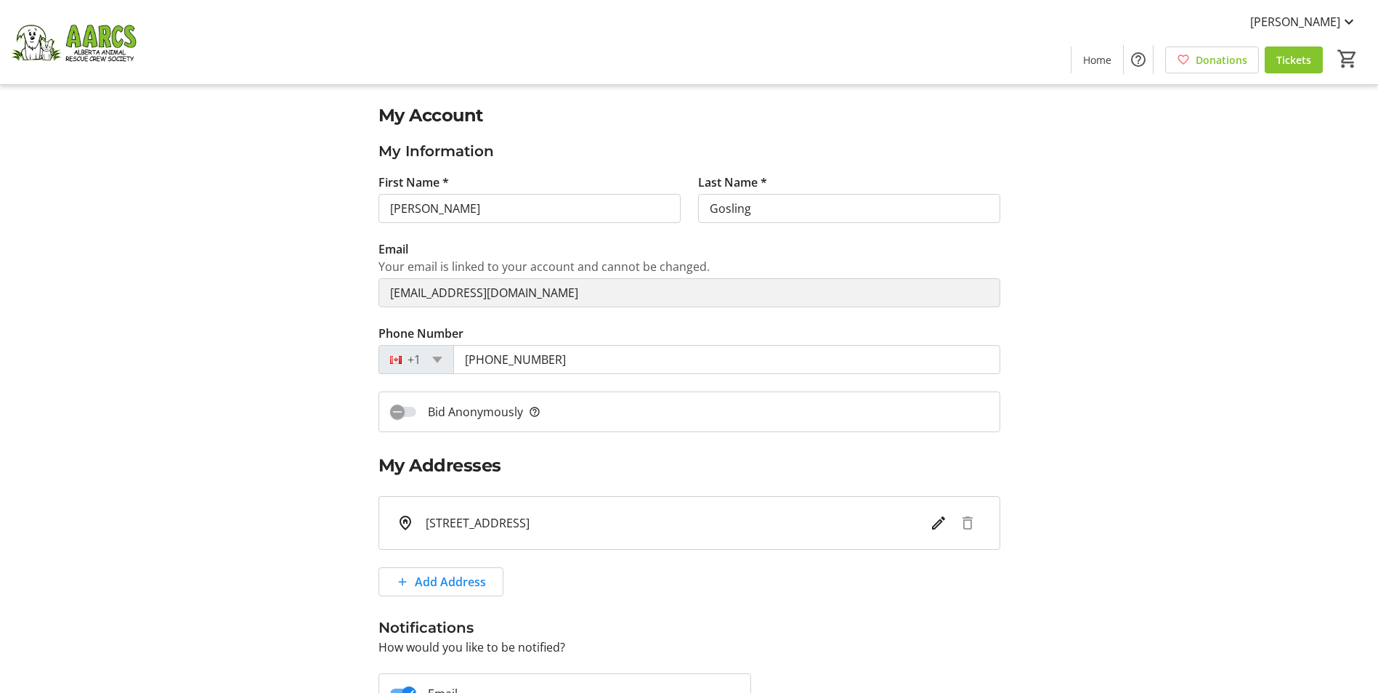
scroll to position [218, 0]
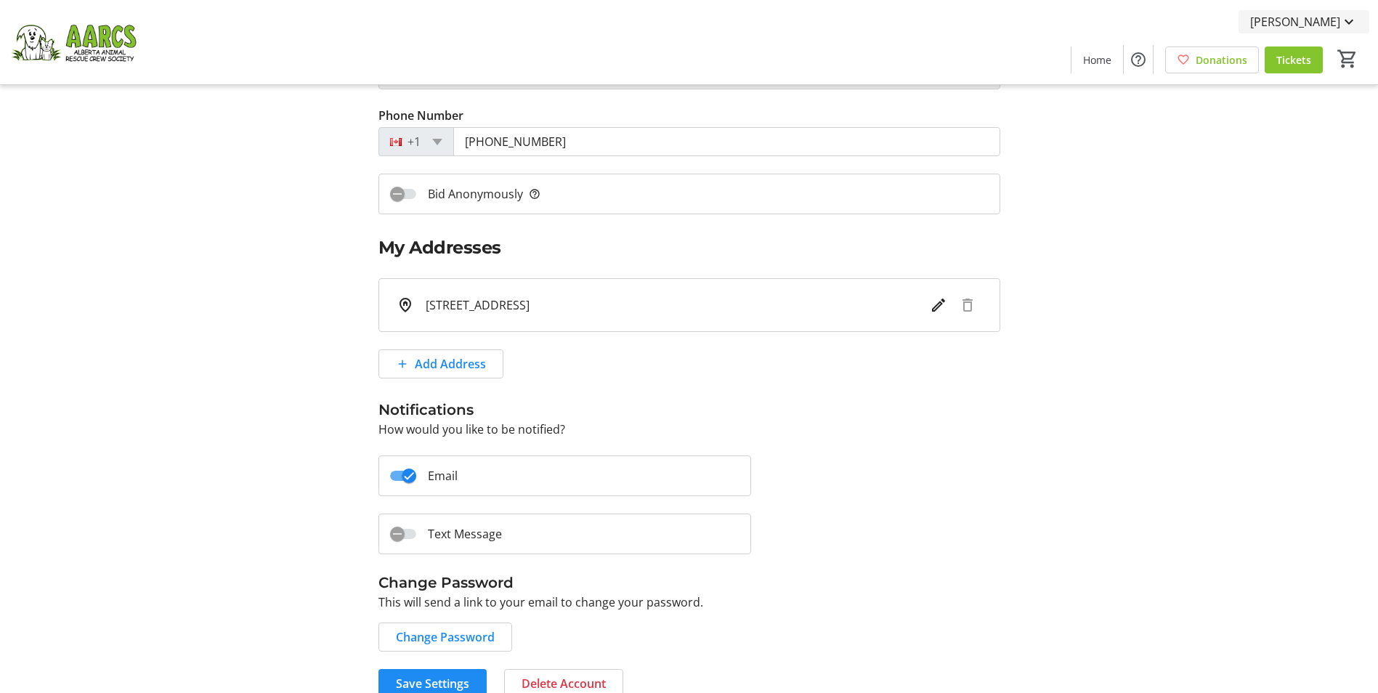
click at [1300, 24] on span "[PERSON_NAME]" at bounding box center [1296, 21] width 90 height 17
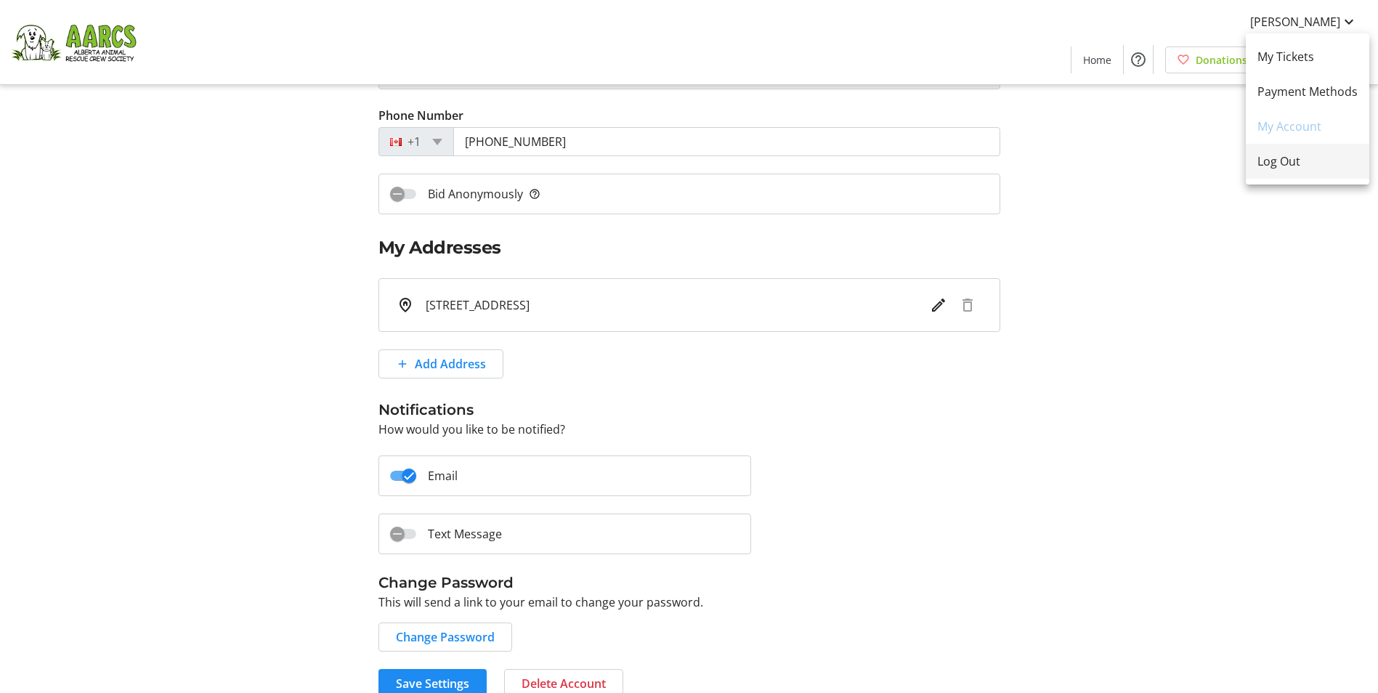
click at [1285, 165] on span "Log Out" at bounding box center [1308, 161] width 100 height 17
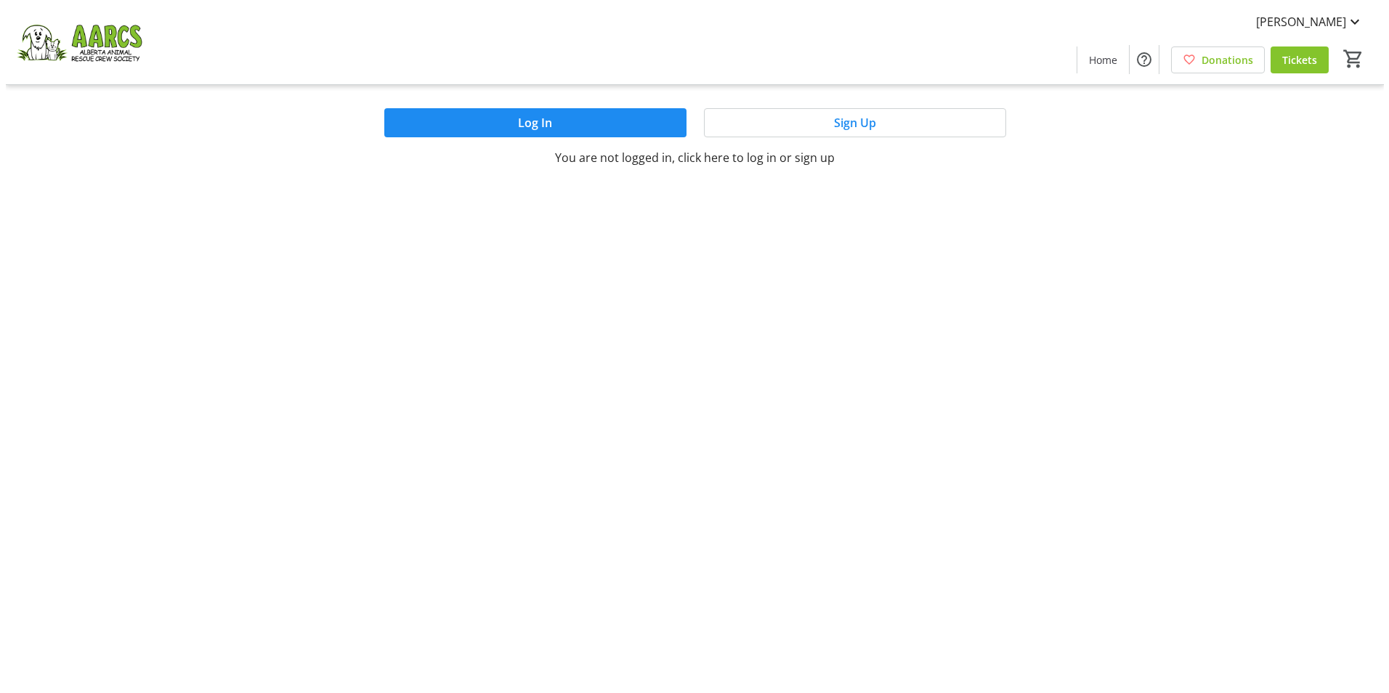
scroll to position [0, 0]
